Goal: Task Accomplishment & Management: Manage account settings

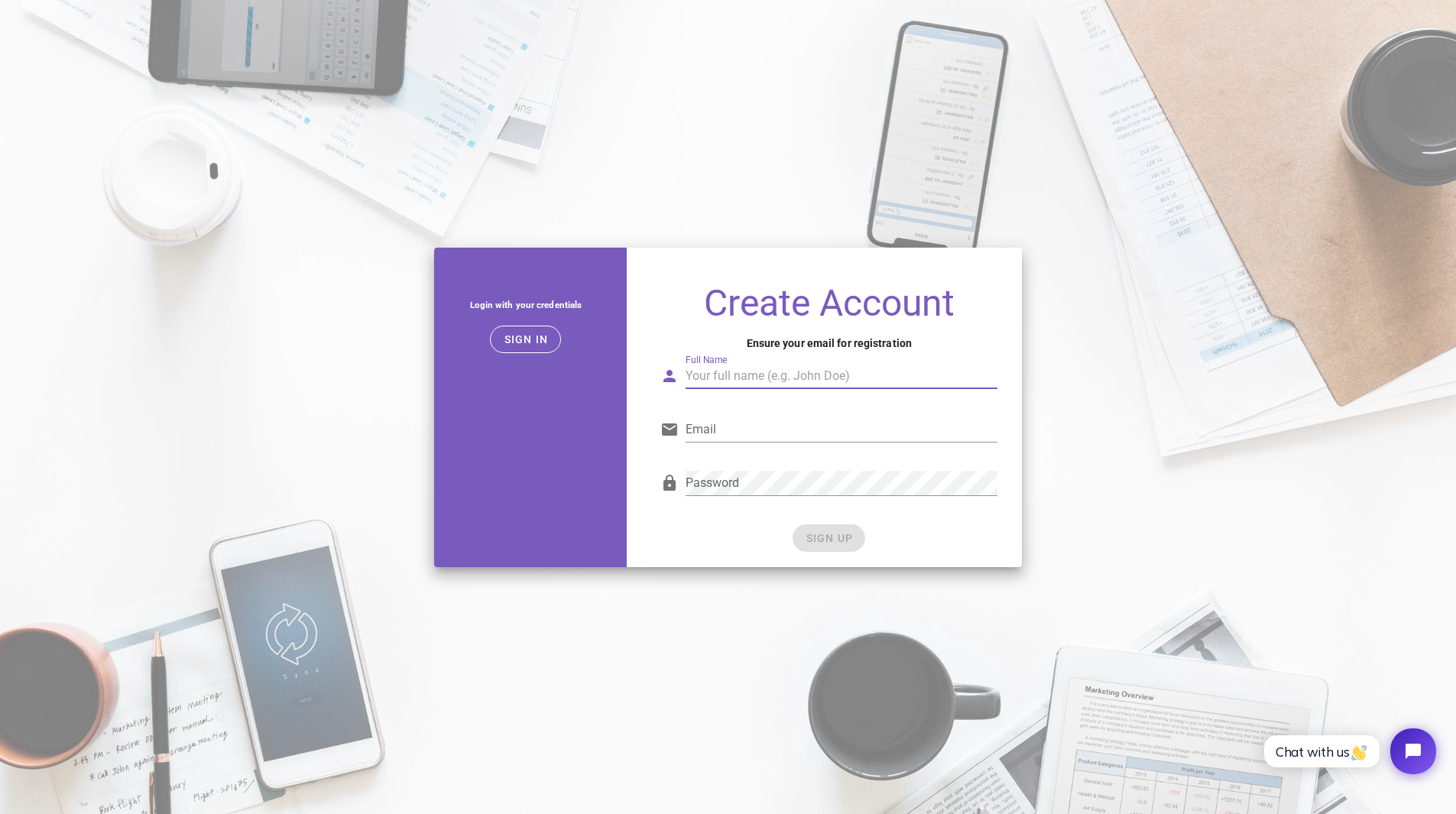
click at [766, 382] on input "Full Name" at bounding box center [841, 375] width 312 height 24
click at [535, 342] on span "Sign in" at bounding box center [525, 339] width 45 height 13
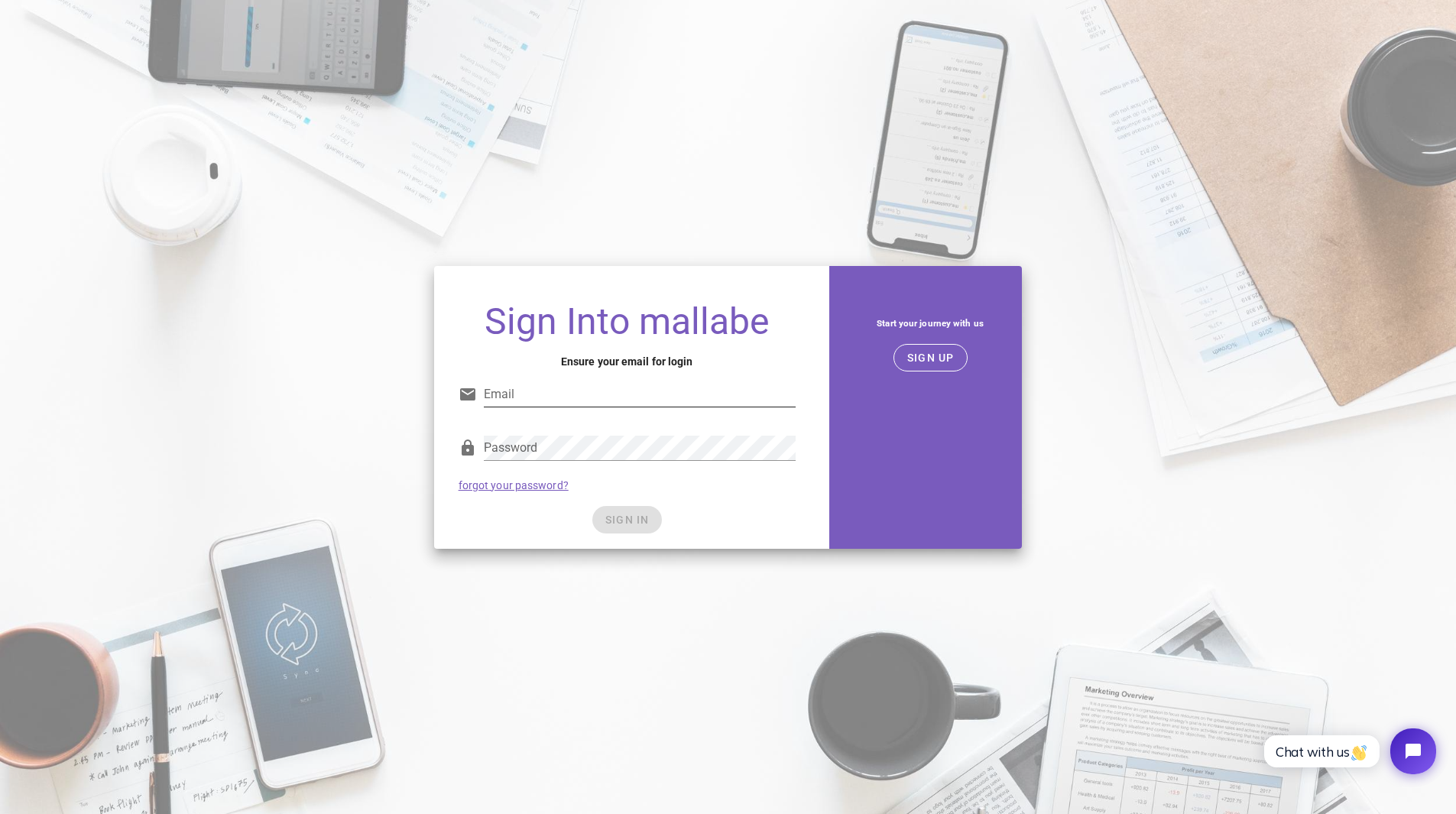
type input "digital@asgint.com"
click at [625, 525] on div "SIGN IN" at bounding box center [626, 519] width 337 height 27
click at [615, 523] on span "SIGN IN" at bounding box center [627, 519] width 45 height 13
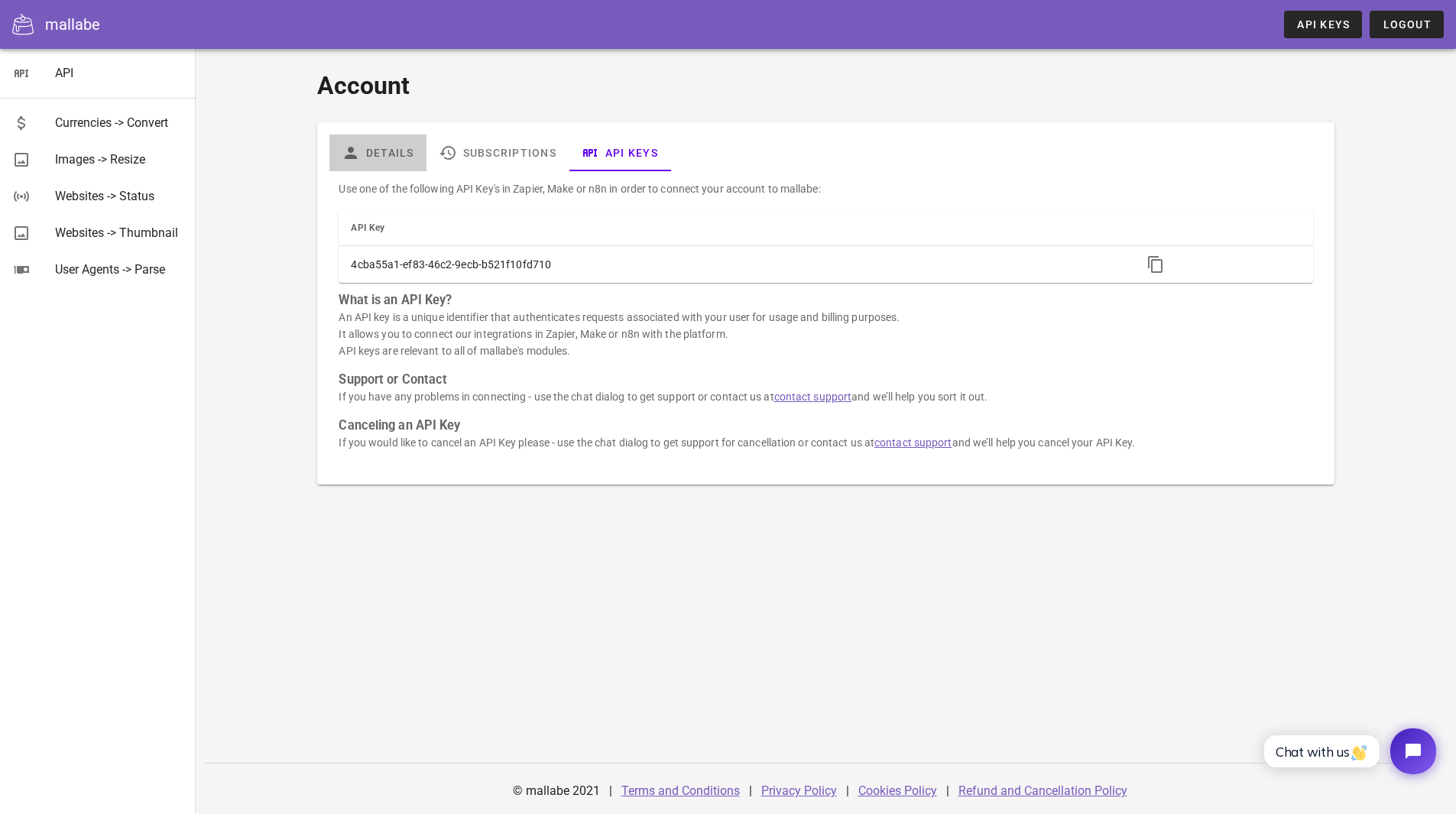
click at [373, 149] on link "Details" at bounding box center [378, 153] width 97 height 37
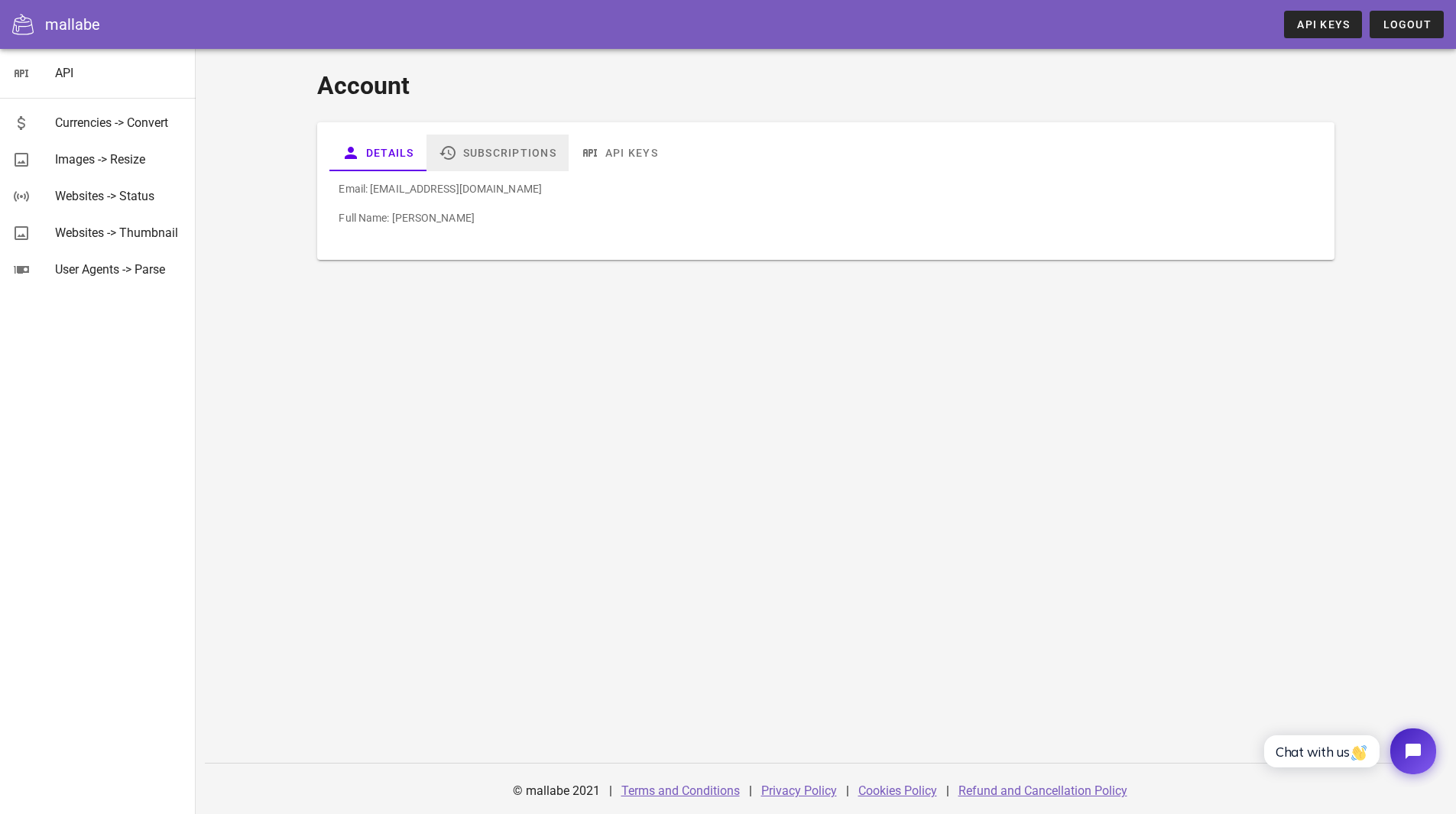
click at [500, 153] on link "Subscriptions" at bounding box center [497, 153] width 142 height 37
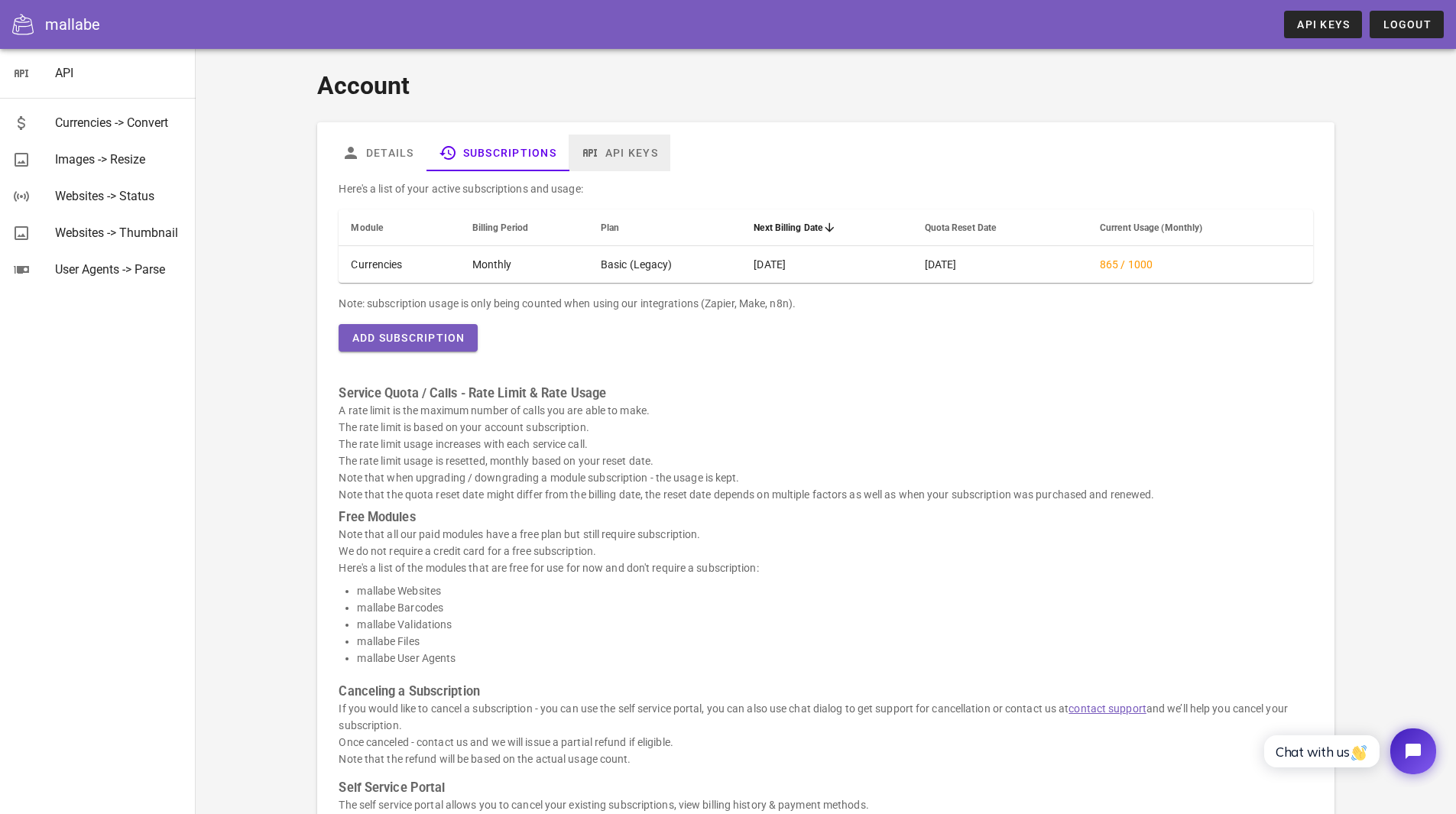
click at [619, 145] on link "API Keys" at bounding box center [619, 153] width 102 height 37
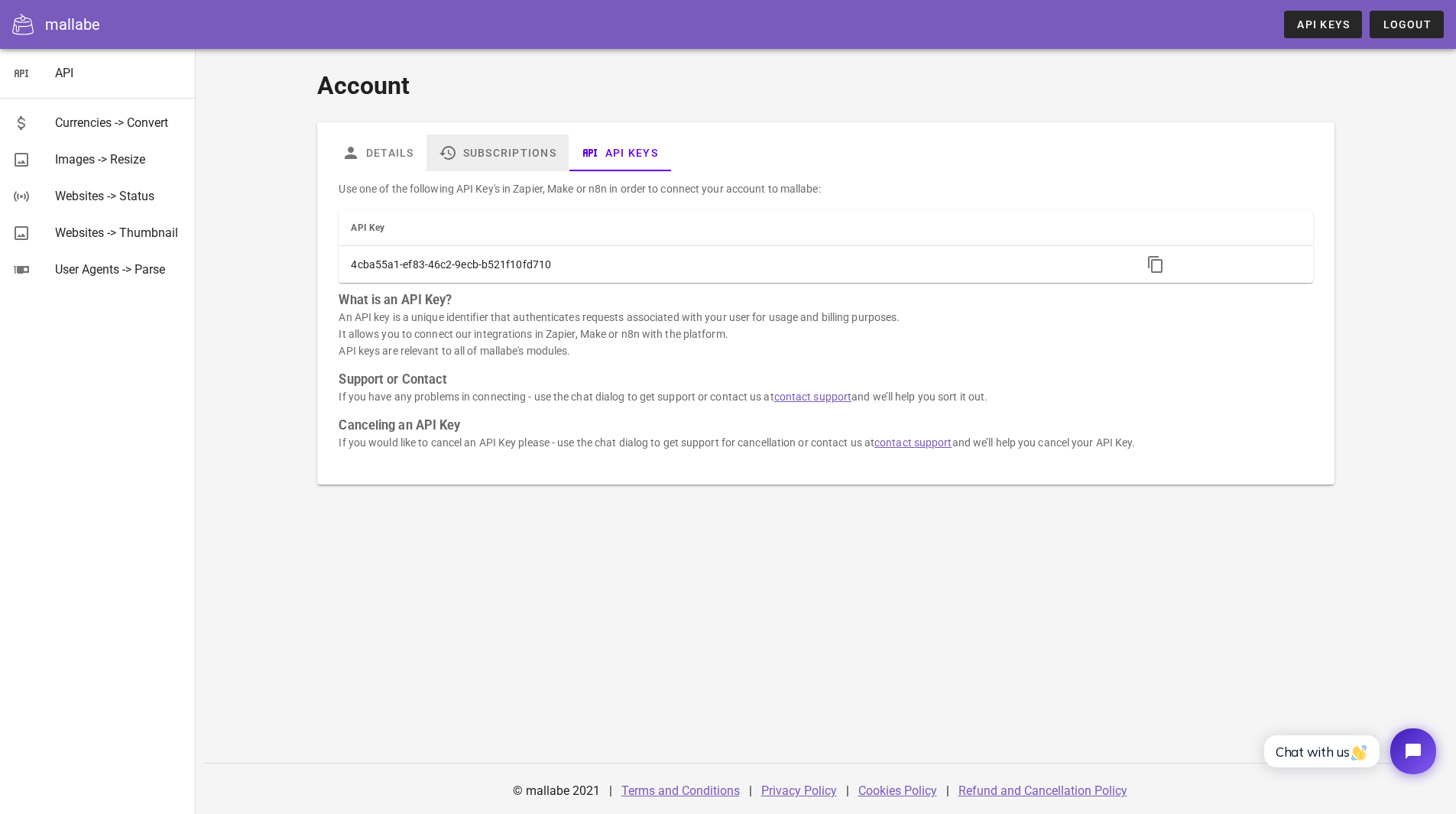
drag, startPoint x: 519, startPoint y: 158, endPoint x: 477, endPoint y: 160, distance: 42.0
click at [519, 158] on link "Subscriptions" at bounding box center [497, 153] width 142 height 37
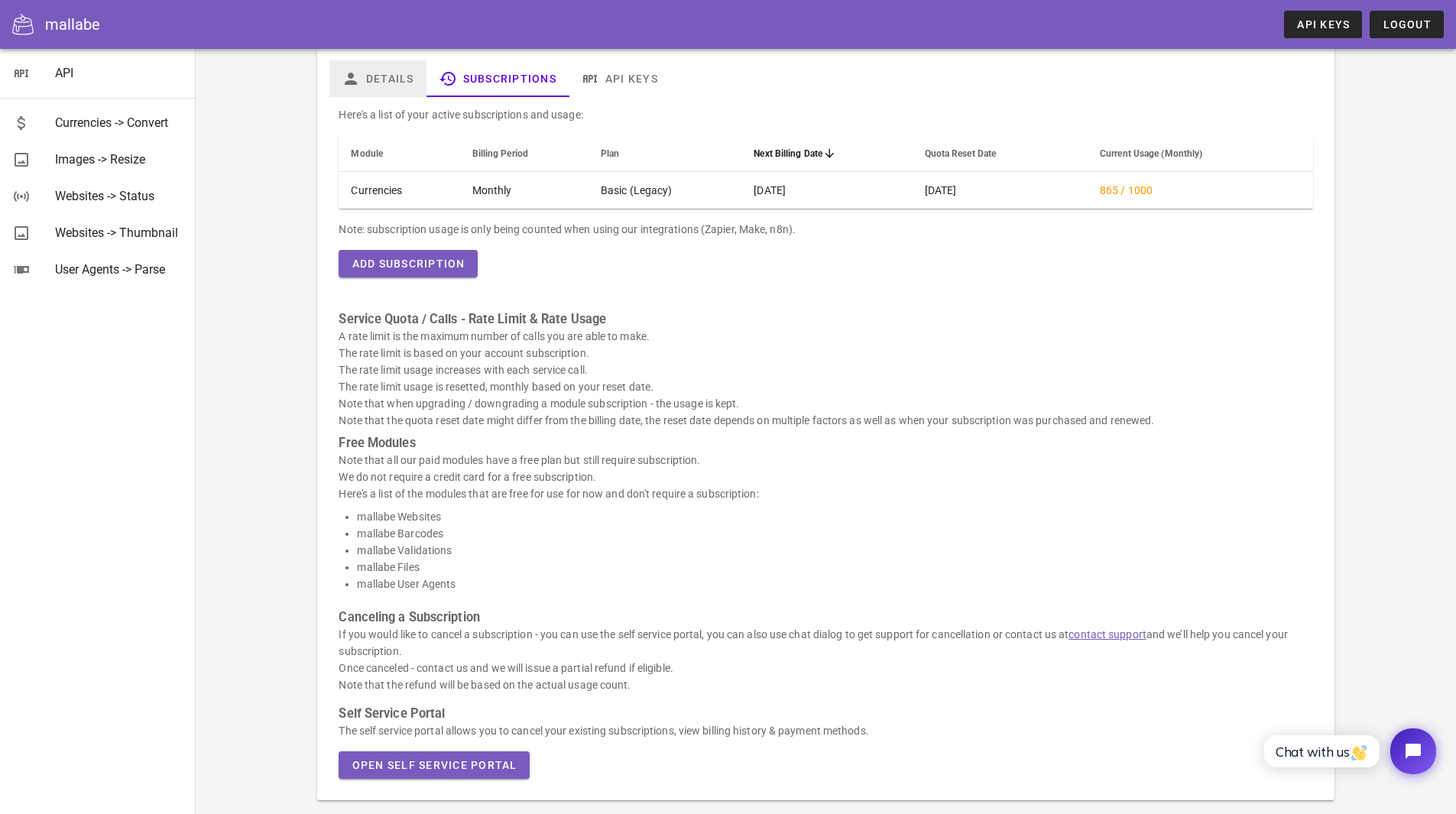
scroll to position [146, 0]
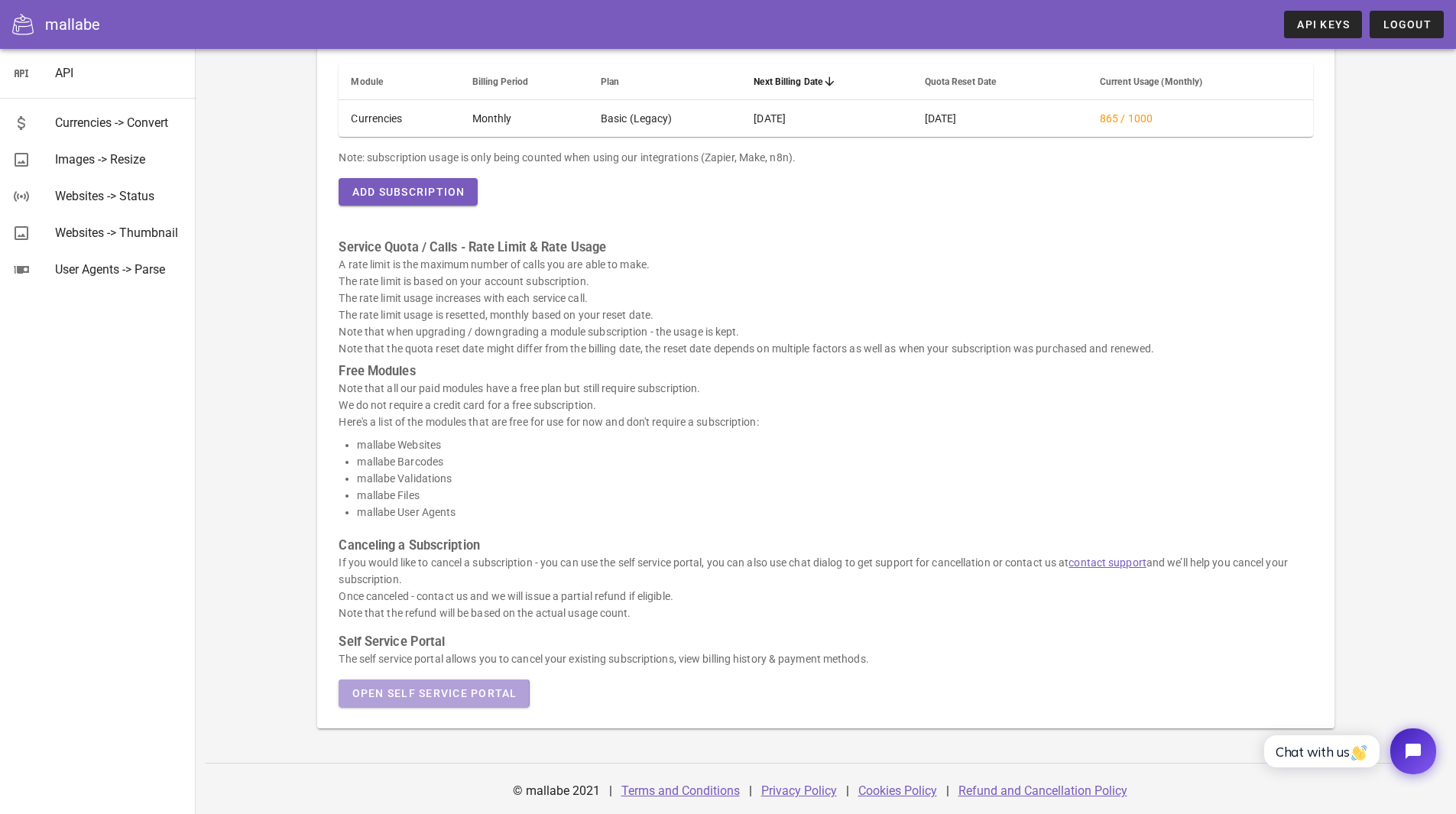
click at [425, 699] on span "Open Self Service Portal" at bounding box center [433, 693] width 166 height 13
